Goal: Task Accomplishment & Management: Manage account settings

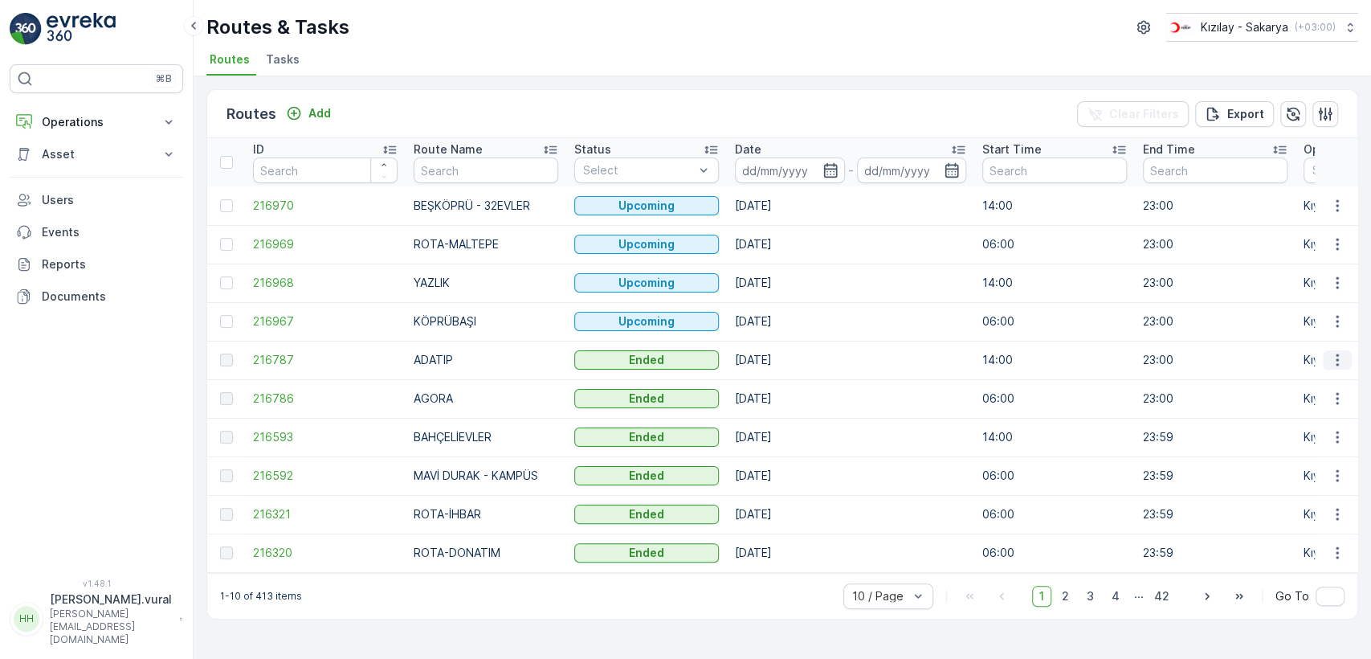
click at [1336, 360] on icon "button" at bounding box center [1337, 360] width 2 height 12
click at [82, 123] on p "Operations" at bounding box center [96, 122] width 109 height 16
click at [84, 214] on link "Cockpit" at bounding box center [109, 217] width 149 height 22
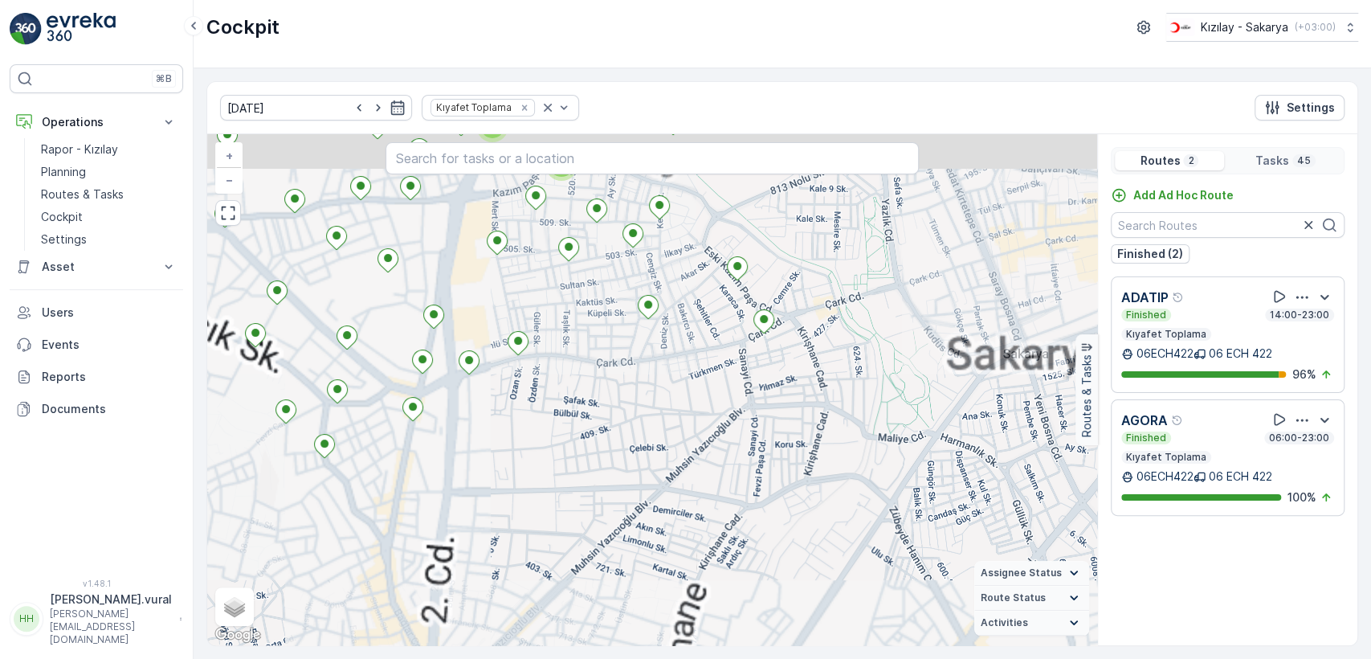
drag, startPoint x: 507, startPoint y: 398, endPoint x: 620, endPoint y: 482, distance: 140.7
click at [607, 475] on div "3 2 2 + − Satellite Roadmap Terrain Hybrid Leaflet Keyboard shortcuts Map Data …" at bounding box center [652, 389] width 890 height 511
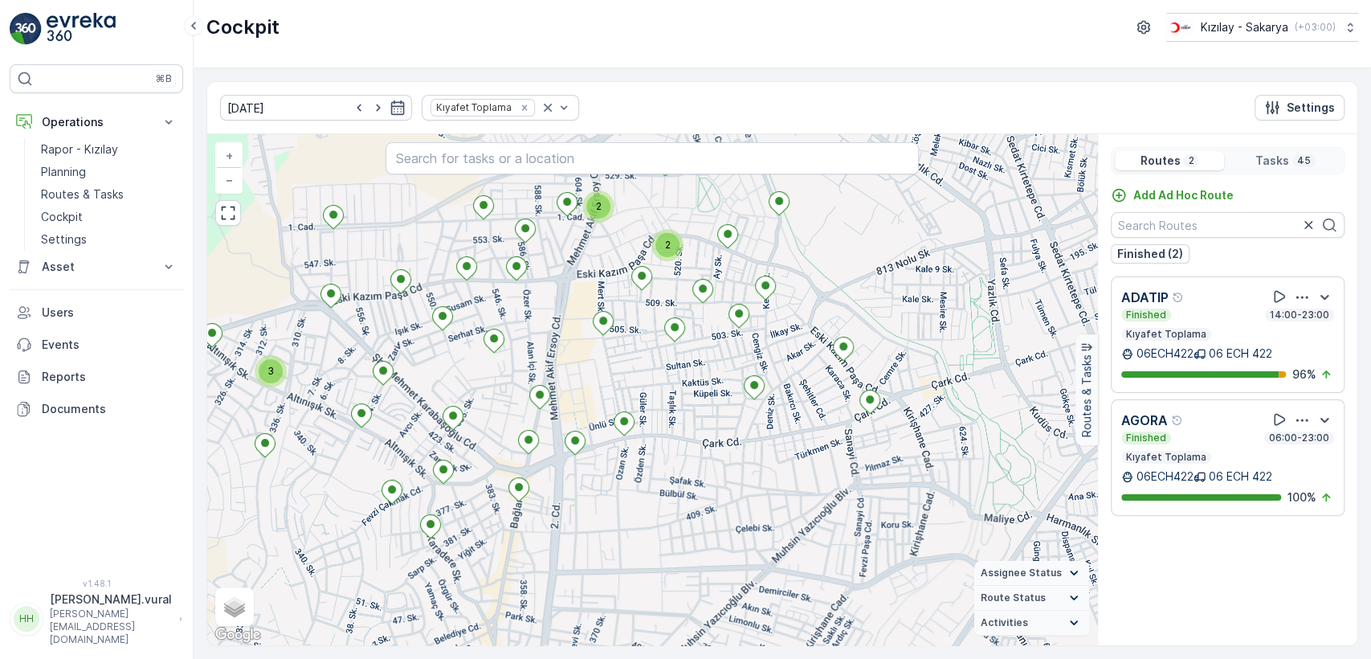
drag, startPoint x: 418, startPoint y: 403, endPoint x: 635, endPoint y: 492, distance: 234.4
click at [628, 492] on div "3 2 2 + − Satellite Roadmap Terrain Hybrid Leaflet Keyboard shortcuts Map Data …" at bounding box center [652, 389] width 890 height 511
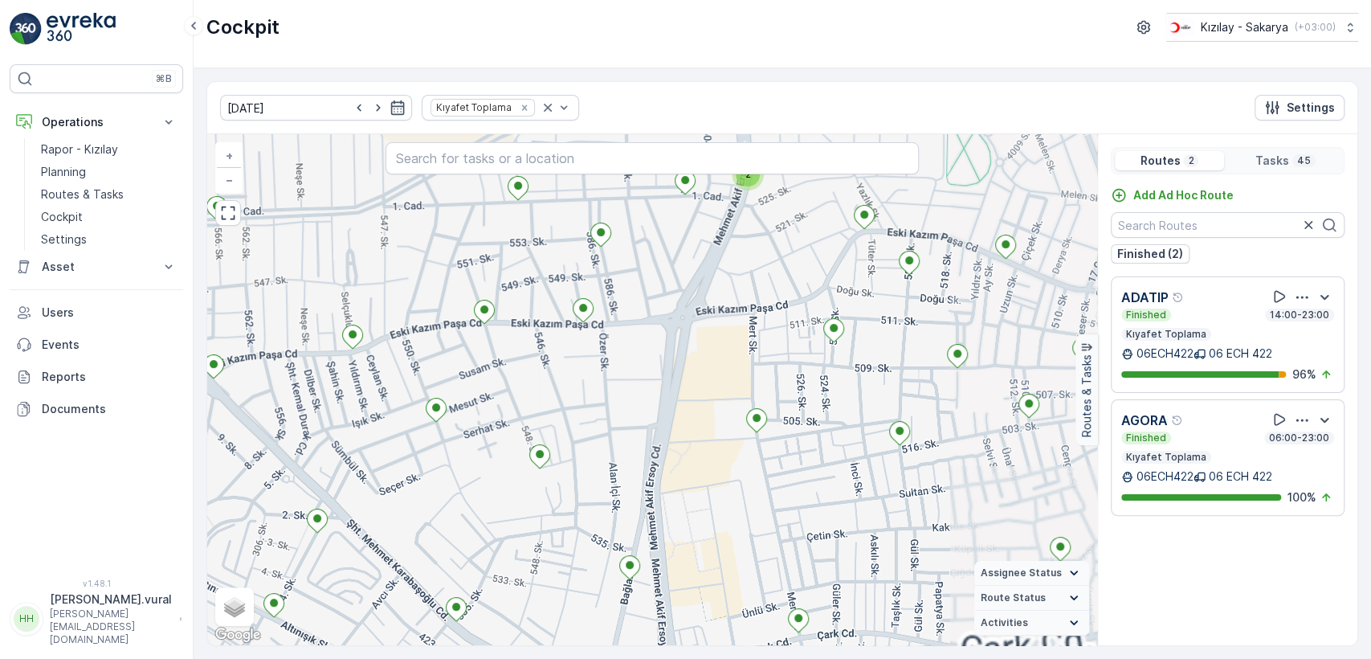
drag, startPoint x: 606, startPoint y: 563, endPoint x: 626, endPoint y: 410, distance: 154.0
click at [623, 419] on div "2 + − Satellite Roadmap Terrain Hybrid Leaflet Keyboard shortcuts Map Data Map …" at bounding box center [652, 389] width 890 height 511
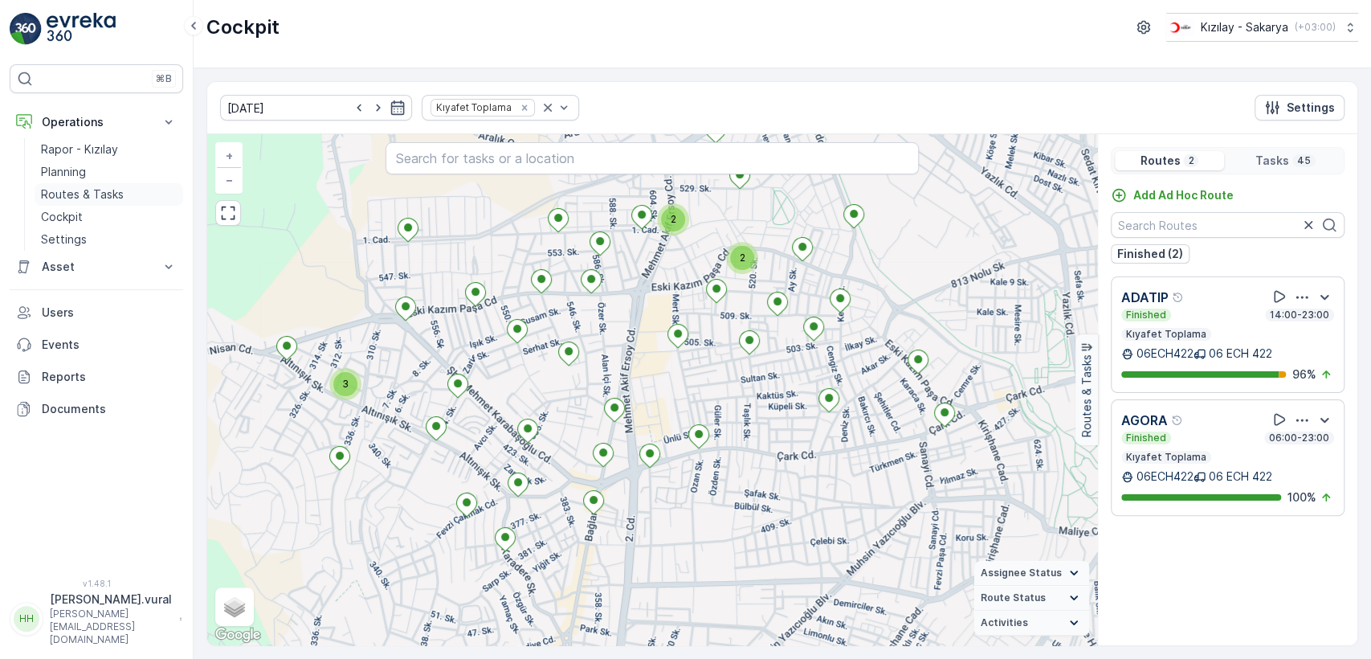
click at [92, 183] on link "Routes & Tasks" at bounding box center [109, 194] width 149 height 22
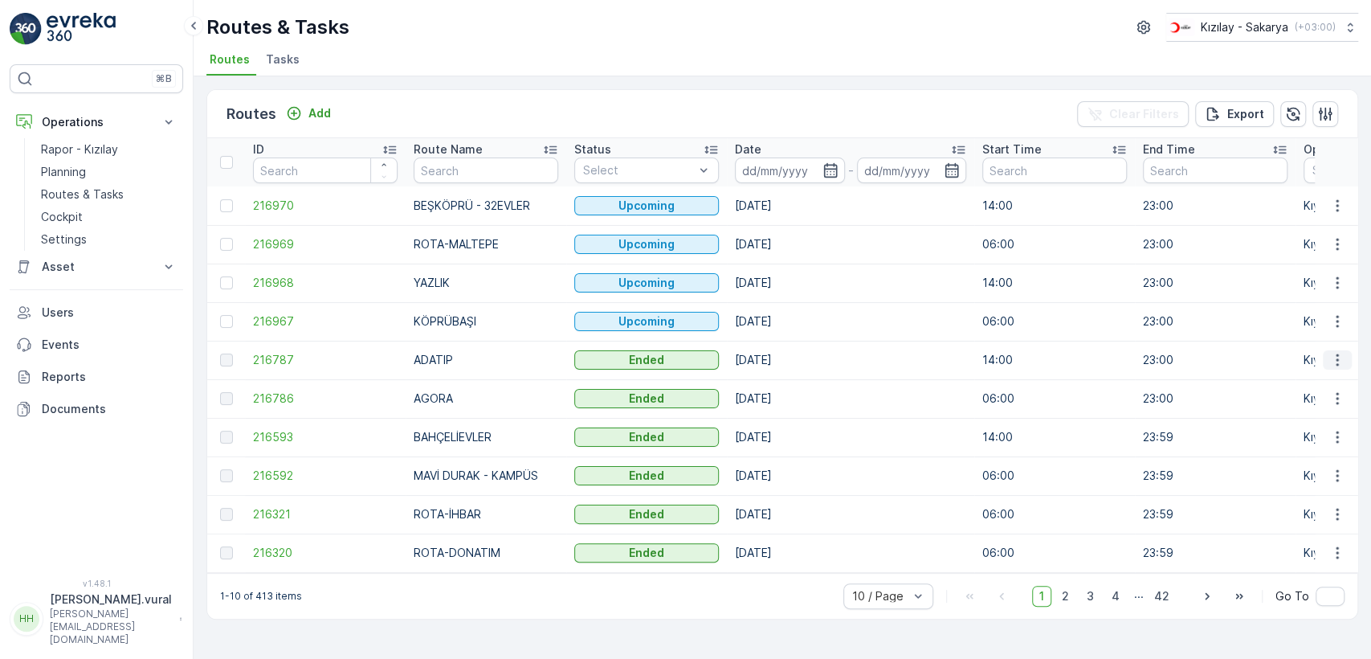
click at [1336, 361] on icon "button" at bounding box center [1337, 360] width 16 height 16
click at [1311, 380] on span "See More Details" at bounding box center [1299, 384] width 93 height 16
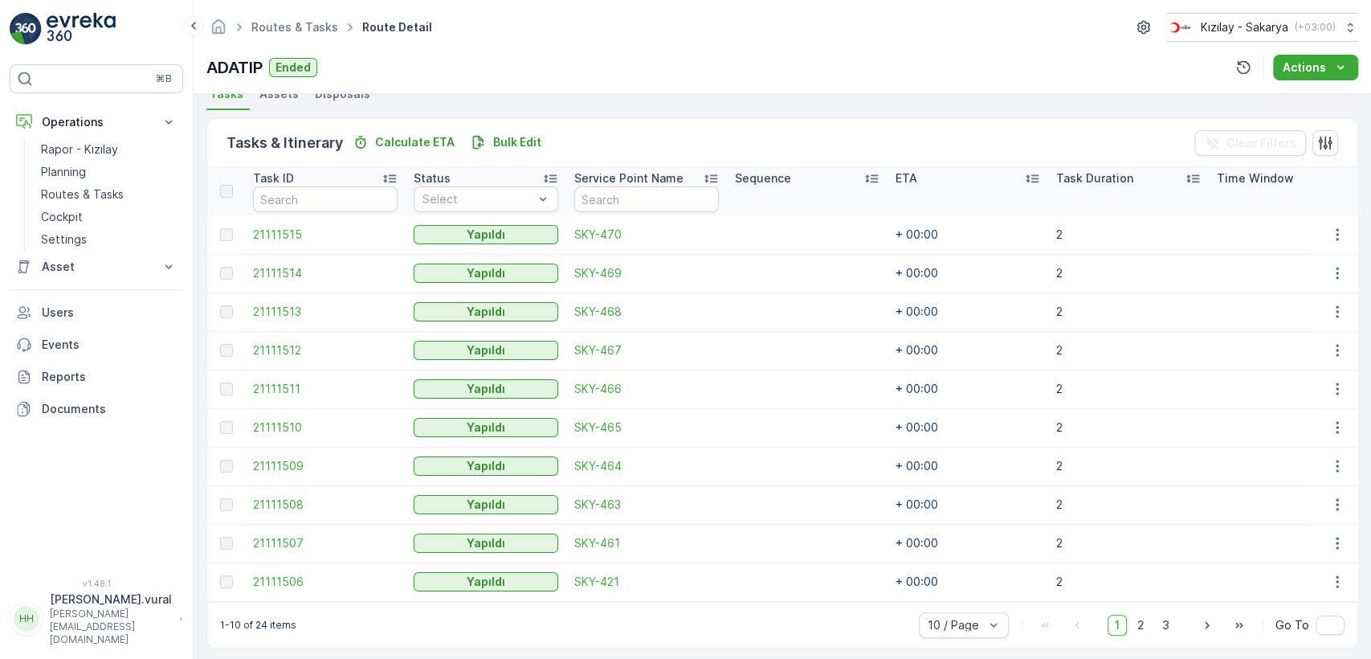
scroll to position [381, 0]
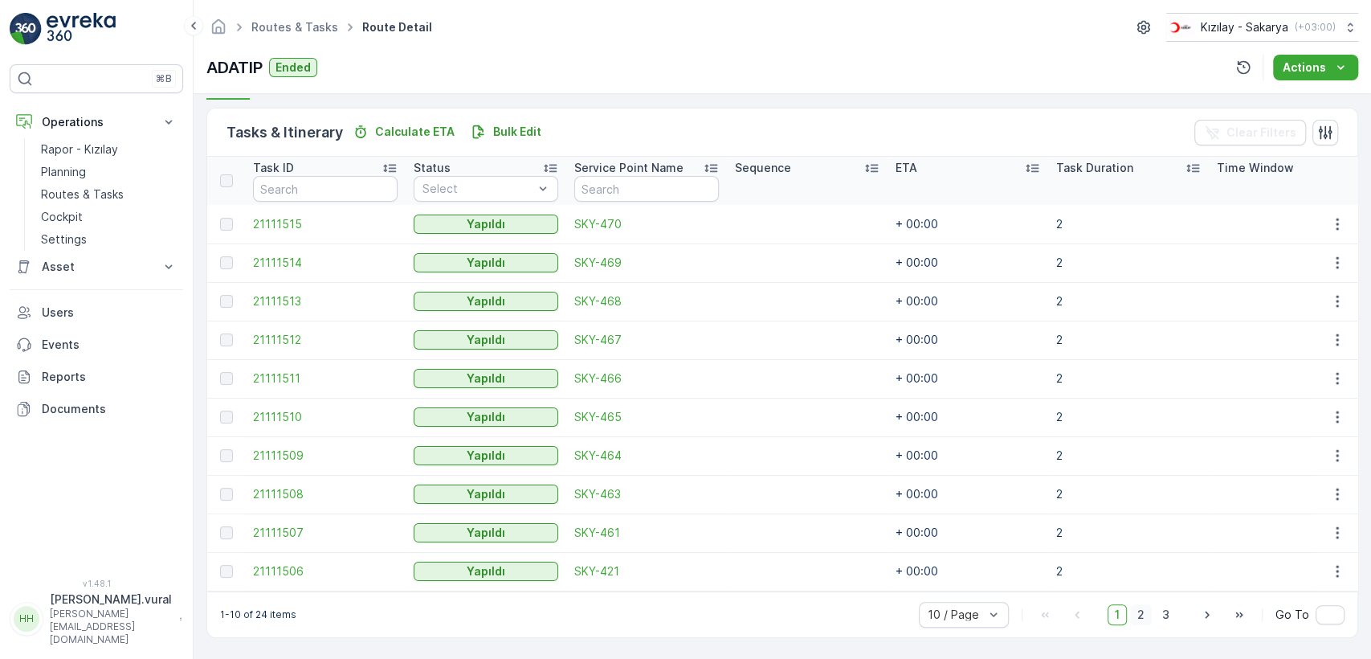
click at [1148, 606] on span "2" at bounding box center [1141, 614] width 22 height 21
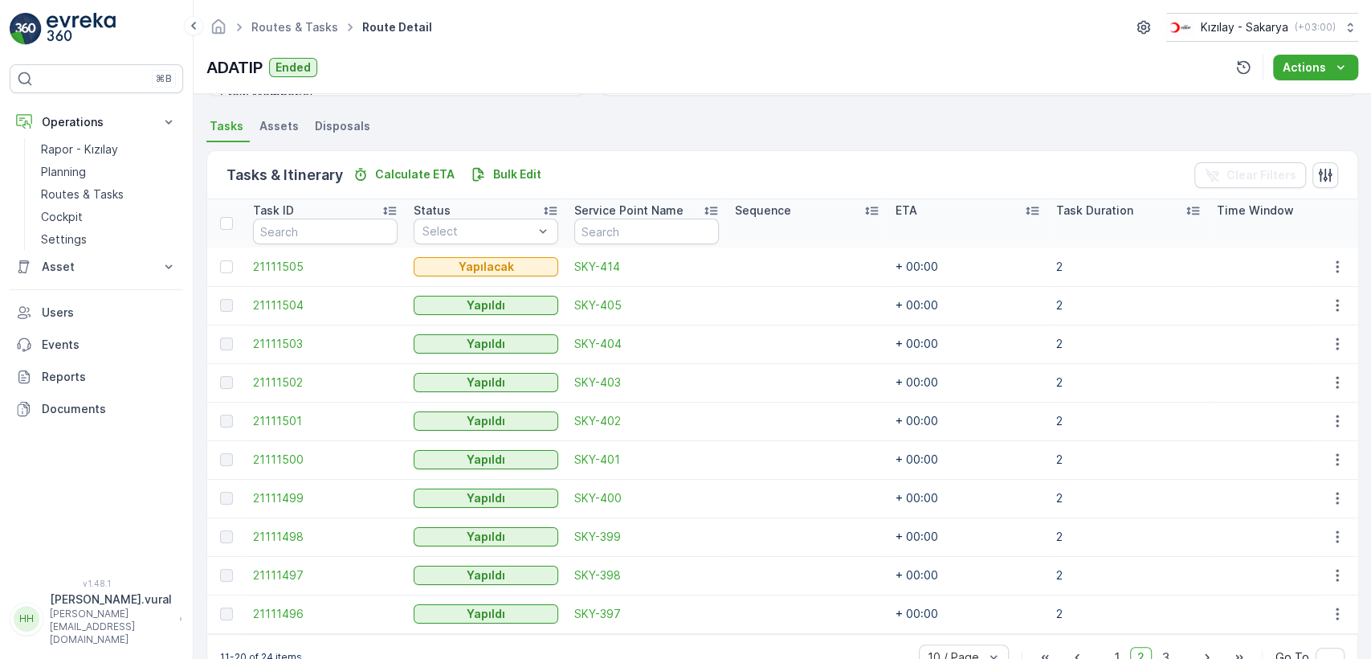
scroll to position [381, 0]
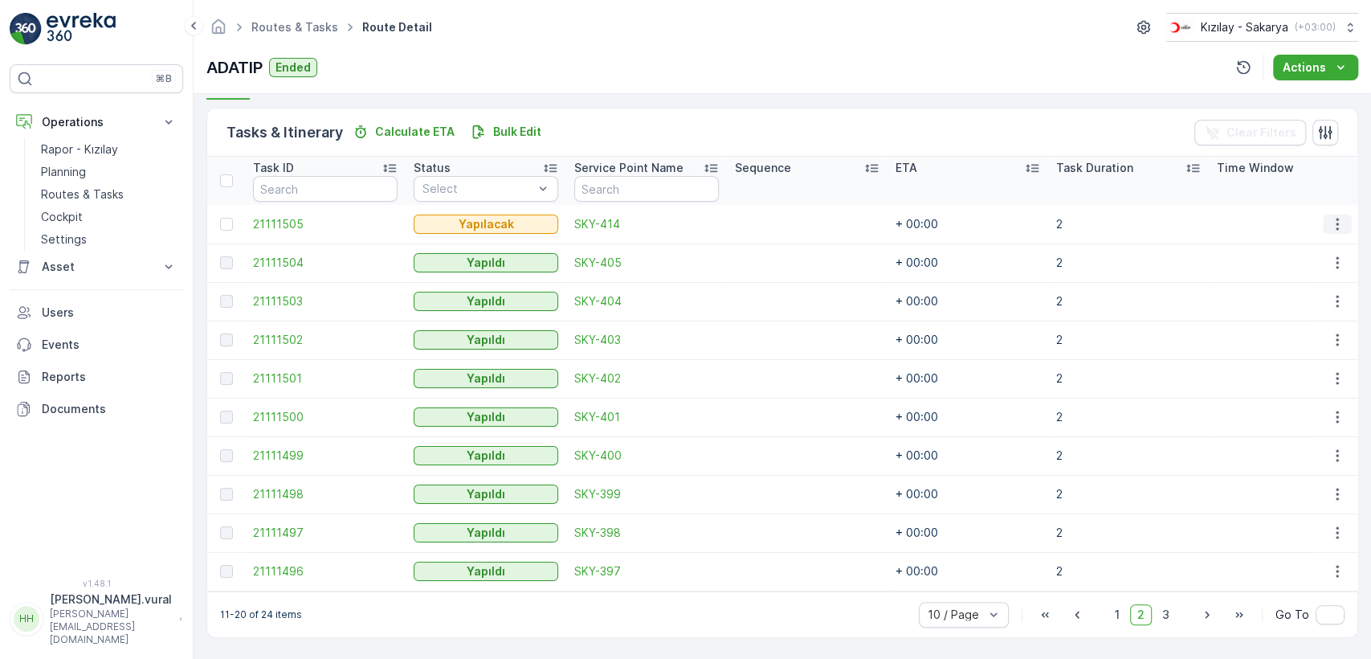
click at [1331, 216] on icon "button" at bounding box center [1337, 224] width 16 height 16
click at [1286, 333] on span "Delete" at bounding box center [1275, 338] width 37 height 16
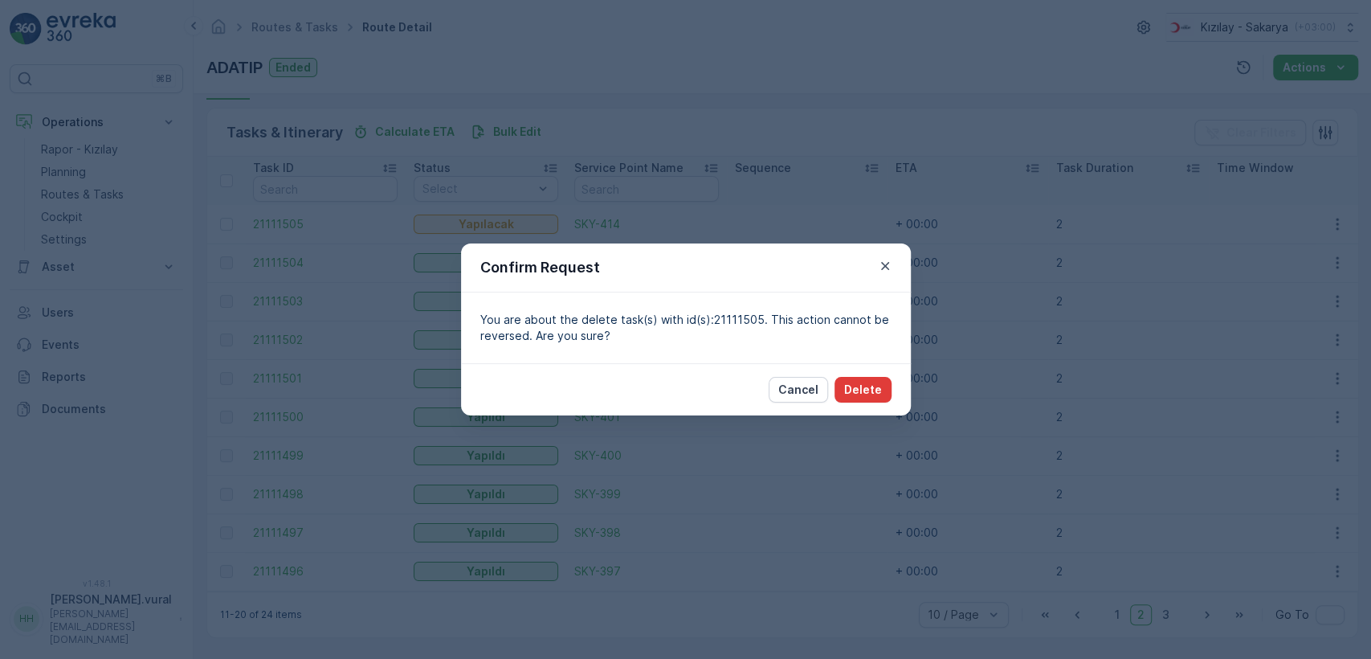
click at [866, 393] on p "Delete" at bounding box center [863, 389] width 38 height 16
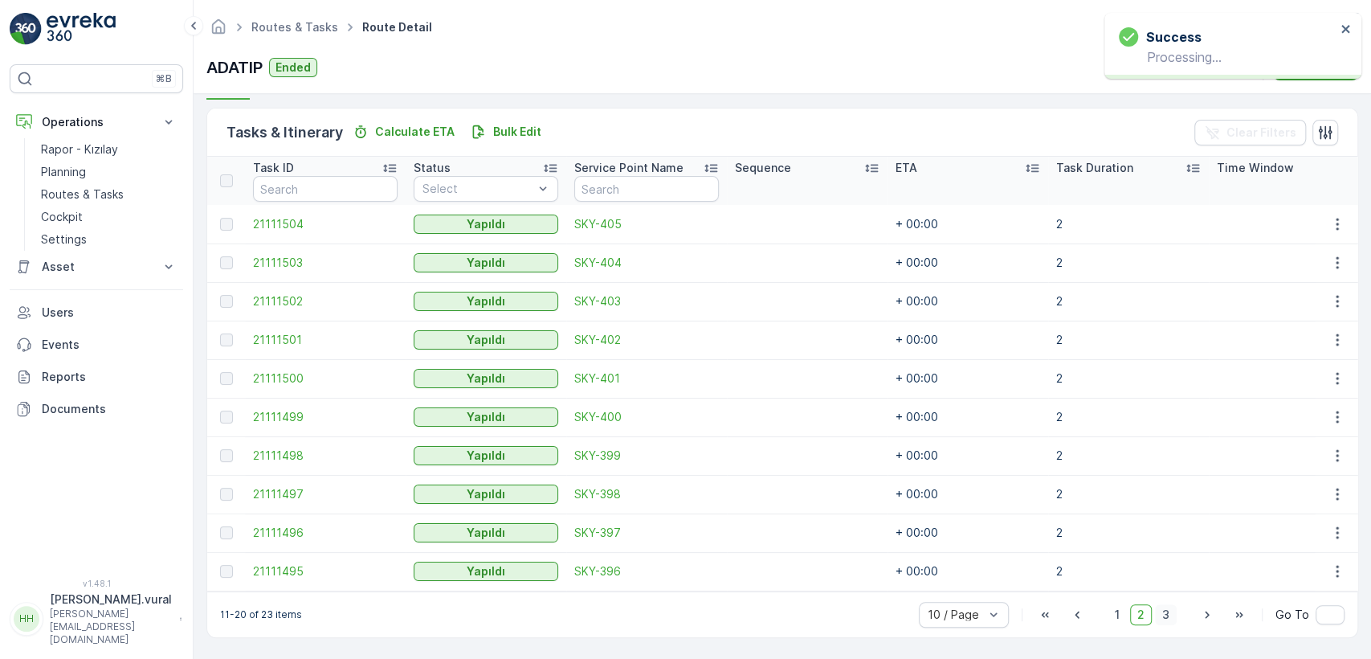
click at [1167, 610] on span "3" at bounding box center [1166, 614] width 22 height 21
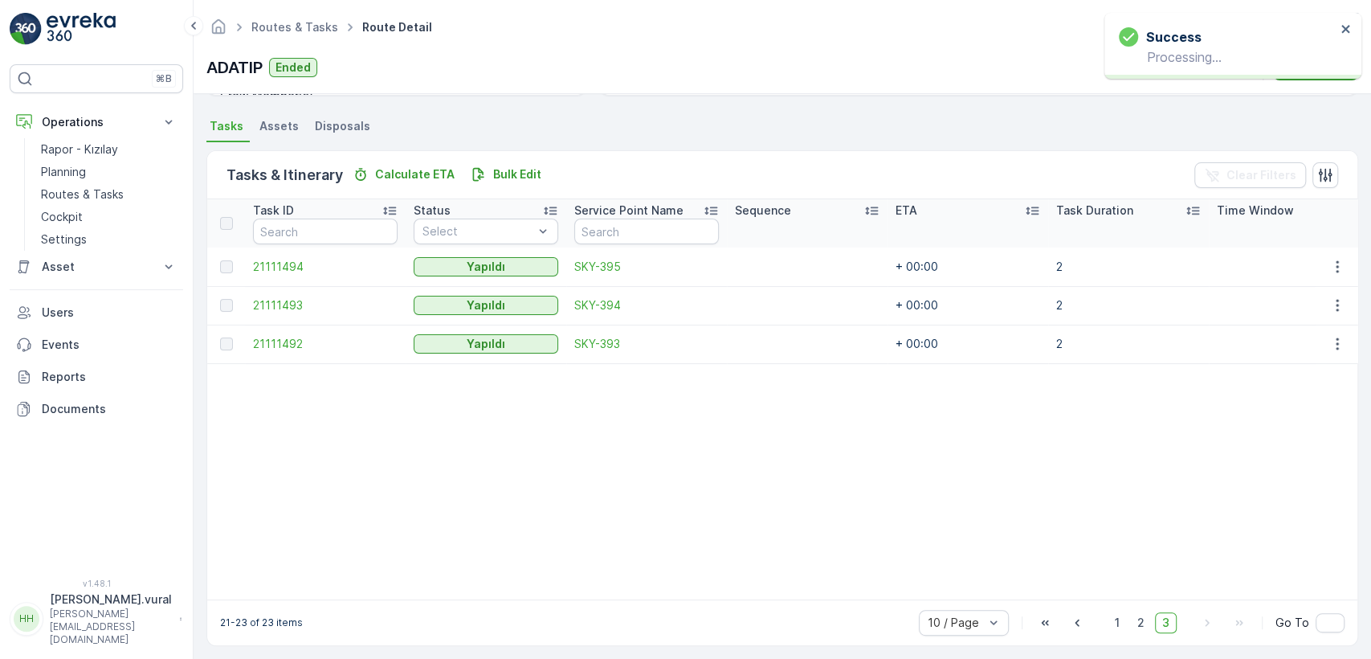
scroll to position [347, 0]
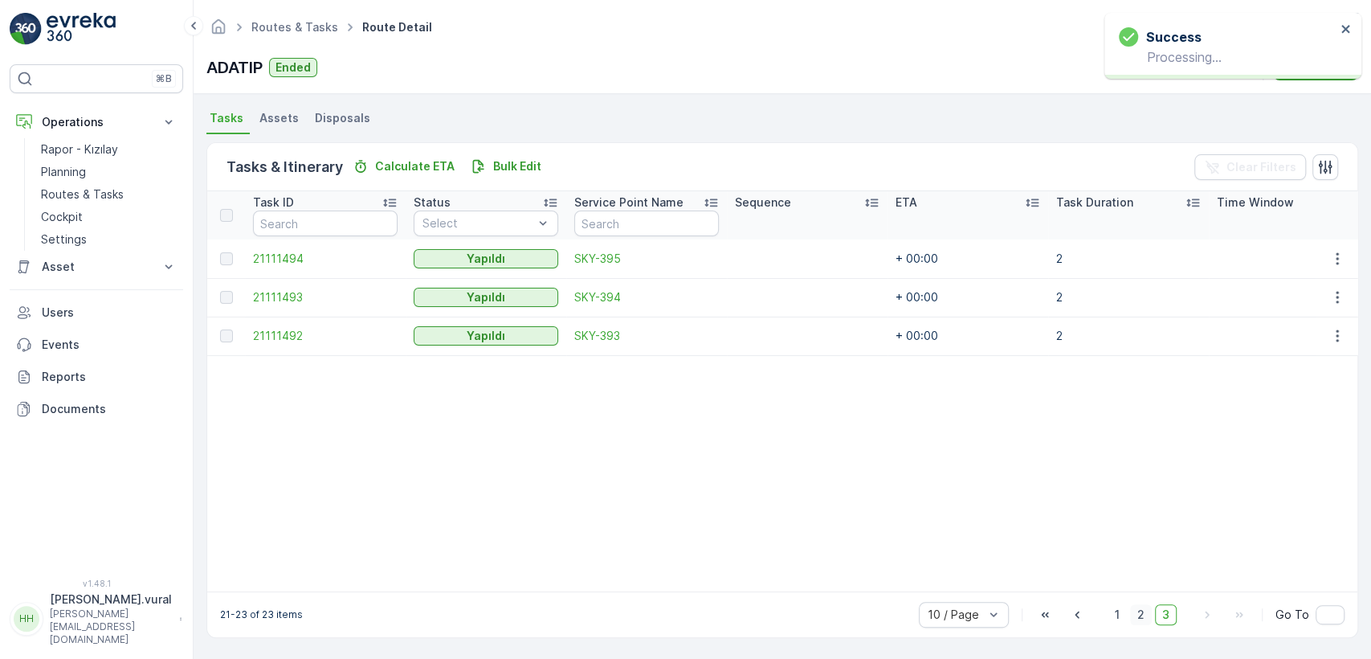
click at [1144, 611] on span "2" at bounding box center [1141, 614] width 22 height 21
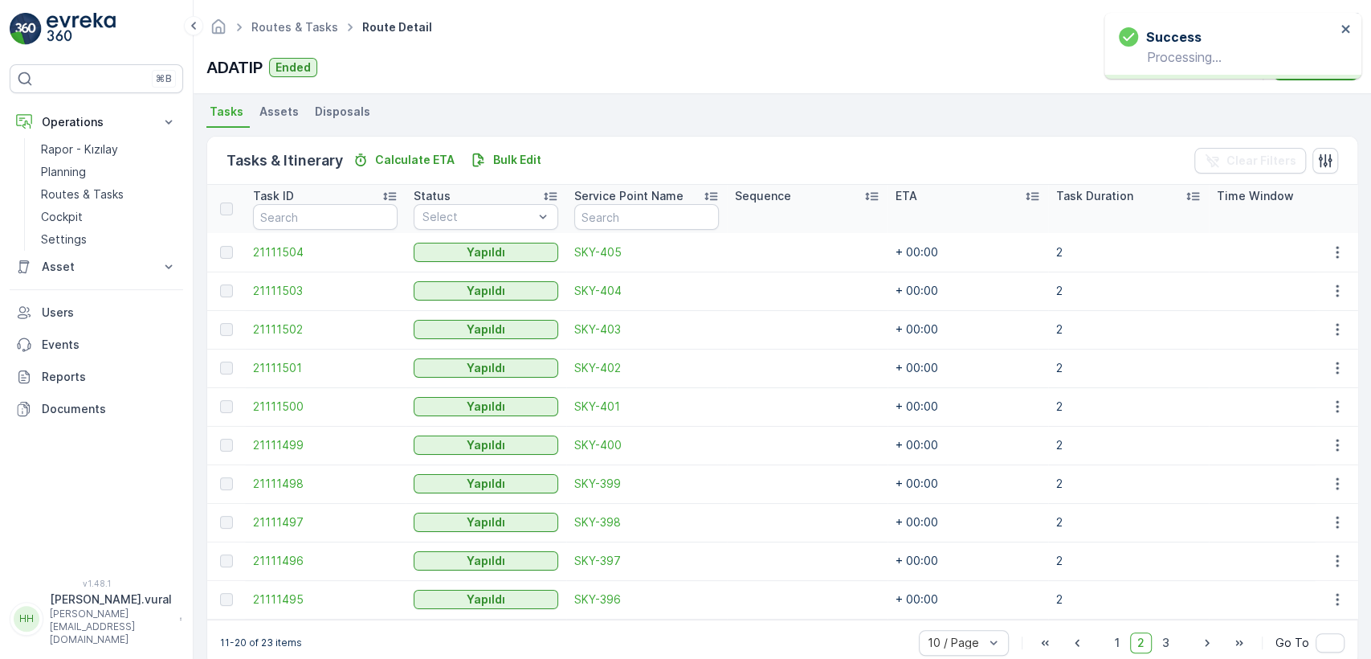
scroll to position [381, 0]
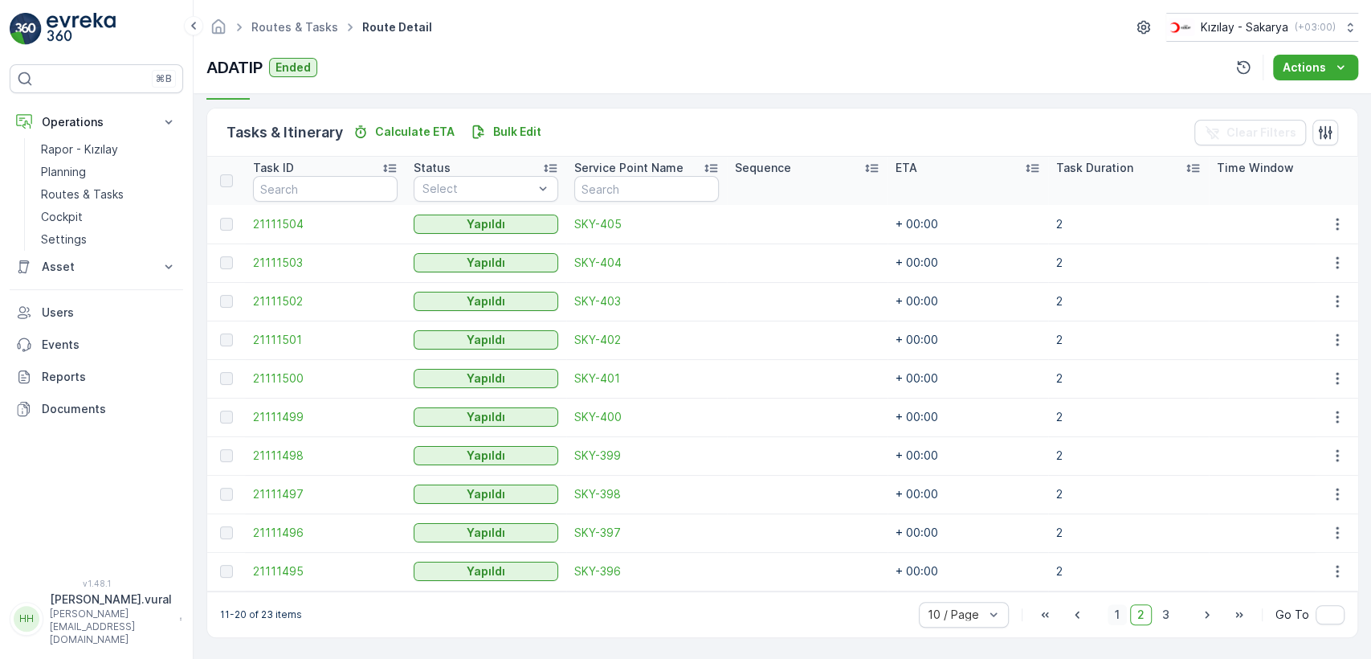
click at [1122, 615] on span "1" at bounding box center [1116, 614] width 19 height 21
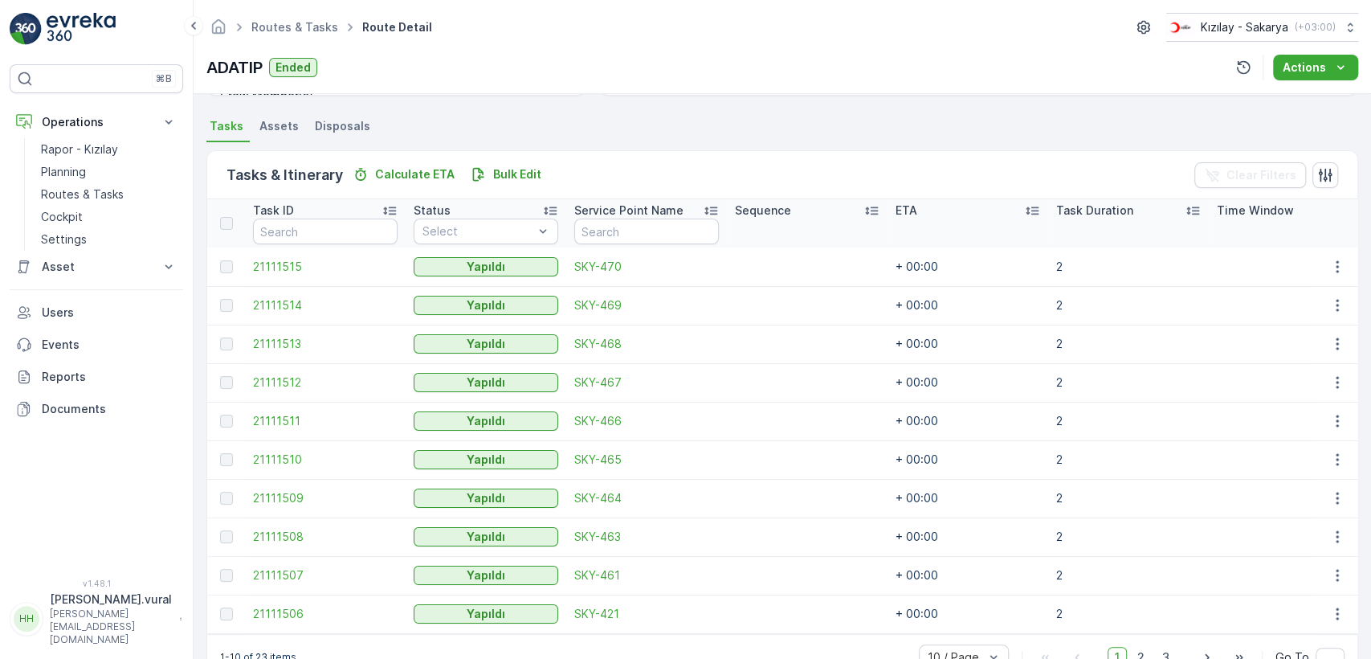
scroll to position [381, 0]
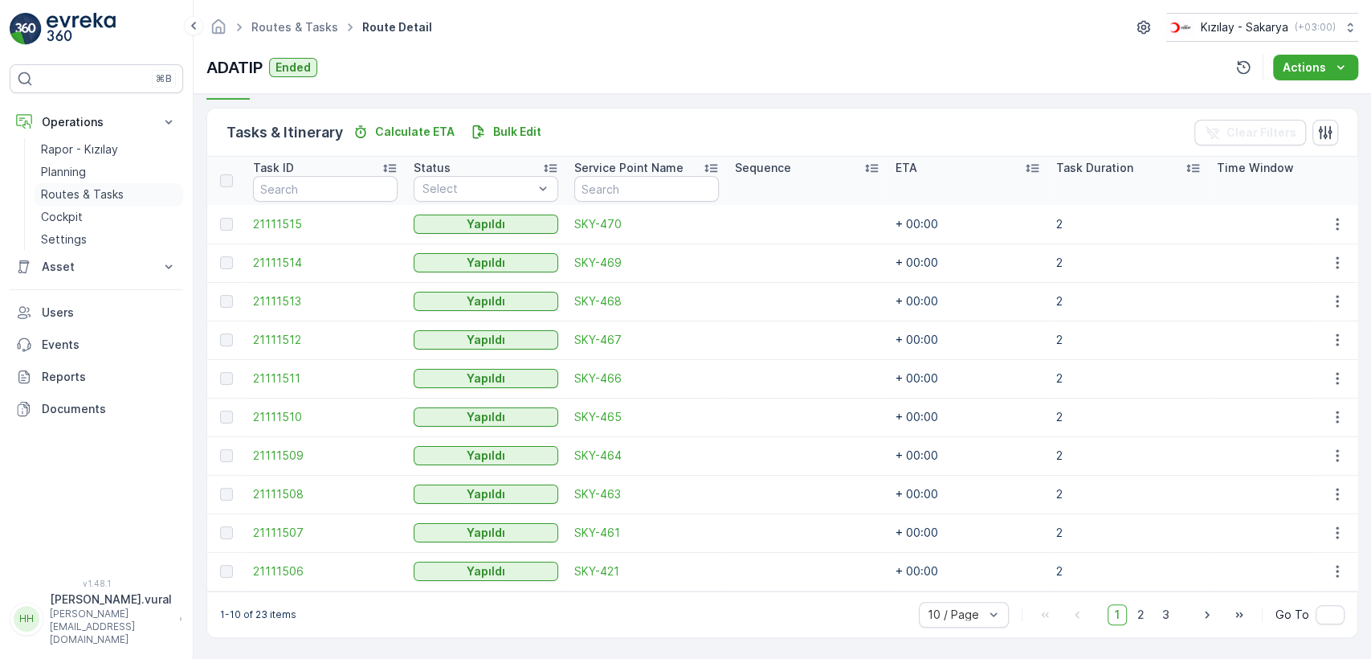
click at [103, 196] on p "Routes & Tasks" at bounding box center [82, 194] width 83 height 16
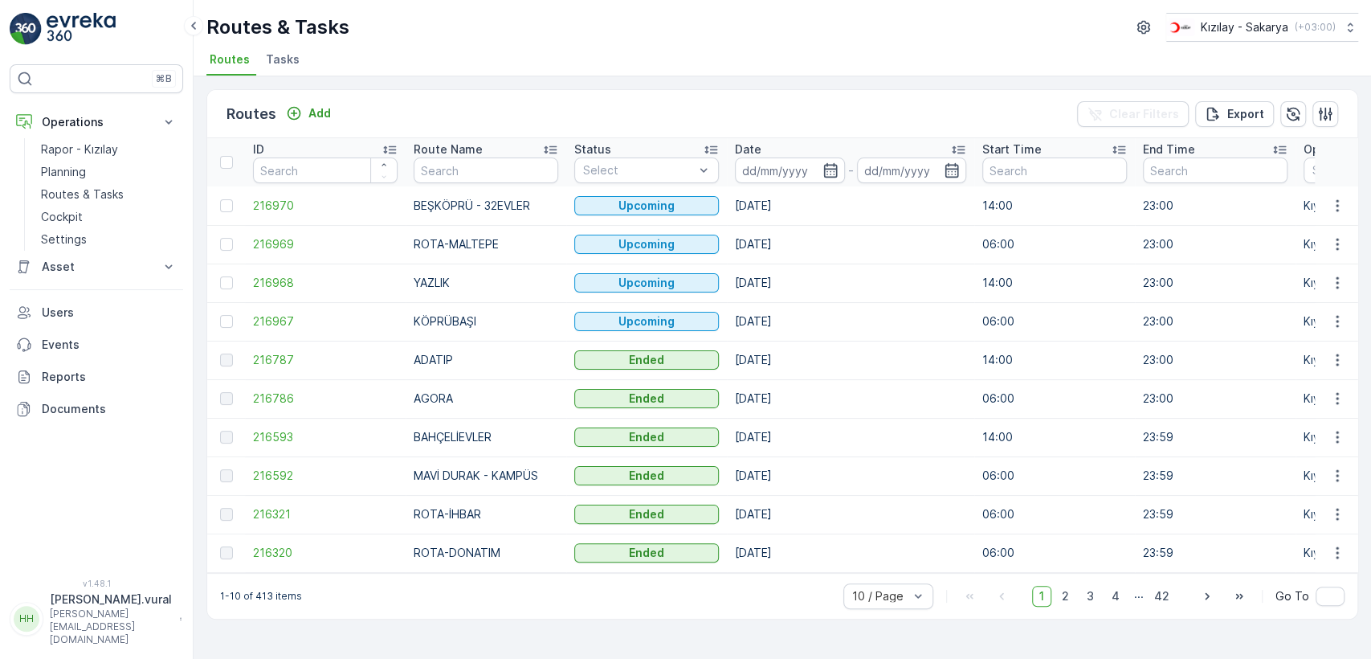
drag, startPoint x: 1093, startPoint y: 72, endPoint x: 817, endPoint y: 81, distance: 276.4
click at [817, 81] on div "Routes Add Clear Filters Export ID Route Name Status Select Date - Start Time E…" at bounding box center [782, 367] width 1177 height 582
